Goal: Information Seeking & Learning: Learn about a topic

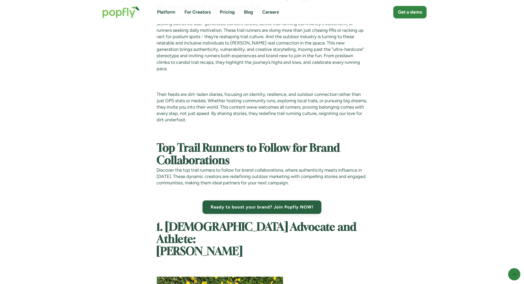
scroll to position [606, 0]
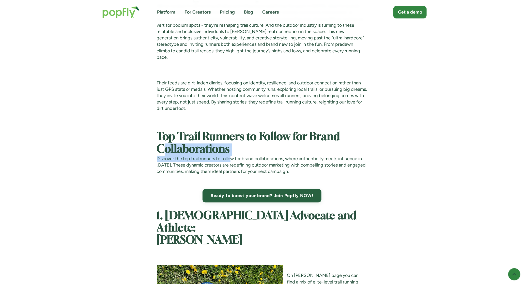
drag, startPoint x: 164, startPoint y: 133, endPoint x: 233, endPoint y: 147, distance: 70.5
click at [233, 156] on p "Discover the top trail runners to follow for brand collaborations, where authen…" at bounding box center [262, 165] width 211 height 19
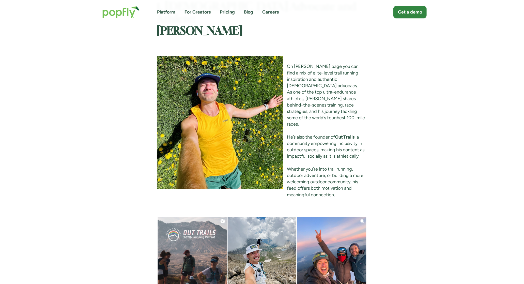
scroll to position [807, 0]
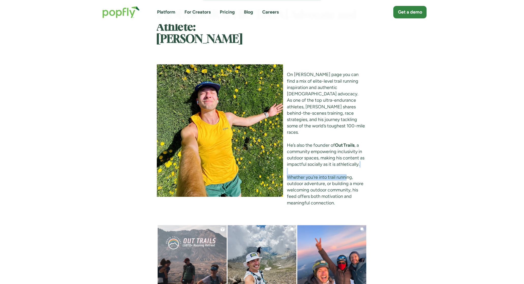
drag, startPoint x: 163, startPoint y: 109, endPoint x: 218, endPoint y: 116, distance: 55.1
click at [218, 116] on p "On Ryan’s page you can find a mix of elite-level trail running inspiration and …" at bounding box center [262, 138] width 211 height 134
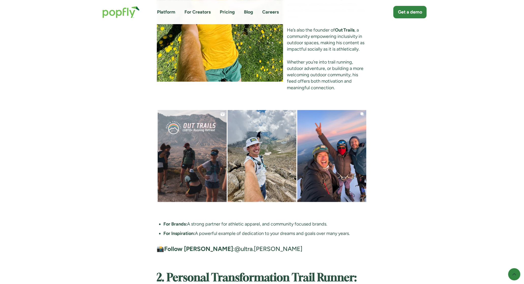
scroll to position [925, 0]
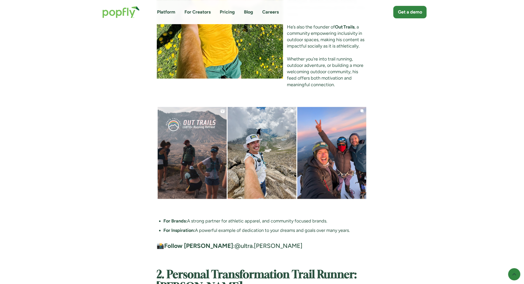
click at [235, 242] on link "@ultra.[PERSON_NAME]" at bounding box center [269, 245] width 68 height 7
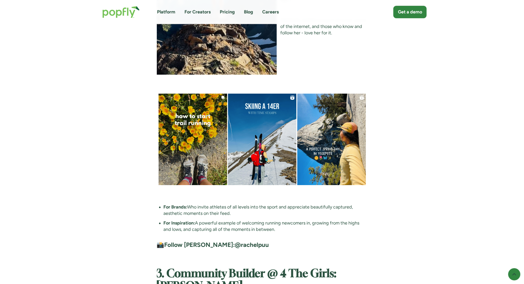
scroll to position [1369, 0]
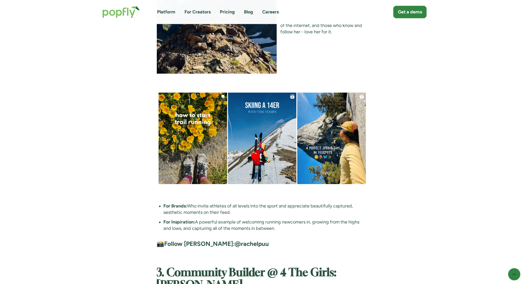
click at [235, 240] on strong "@rachelpuu" at bounding box center [252, 243] width 34 height 7
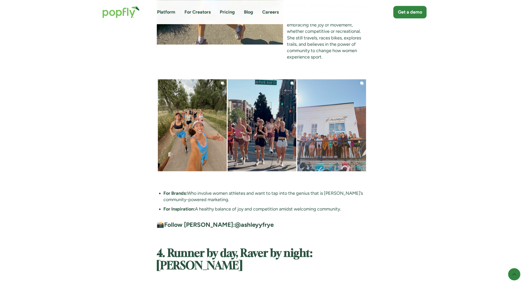
scroll to position [1814, 0]
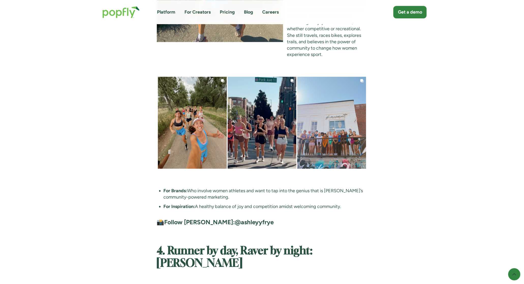
click at [235, 218] on strong "@ashleyyfrye" at bounding box center [254, 221] width 39 height 7
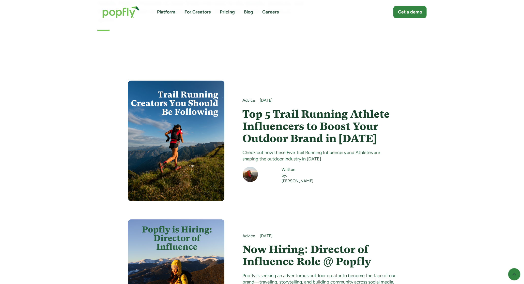
scroll to position [138, 0]
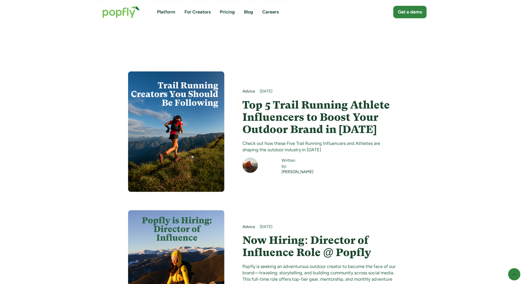
click at [253, 112] on h4 "Top 5 Trail Running Athlete Influencers to Boost Your Outdoor Brand in [DATE]" at bounding box center [319, 117] width 153 height 37
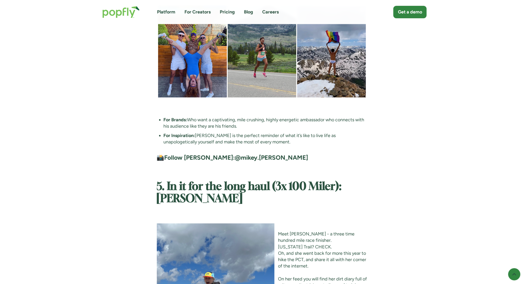
scroll to position [2201, 0]
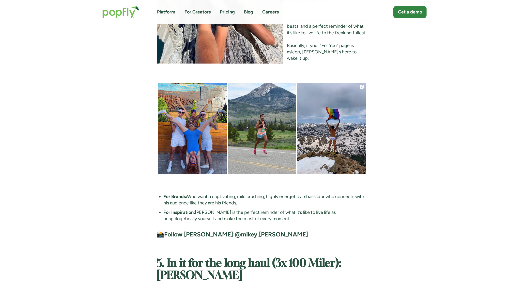
click at [235, 230] on strong "@mikey.[PERSON_NAME]" at bounding box center [271, 233] width 73 height 7
